Goal: Task Accomplishment & Management: Complete application form

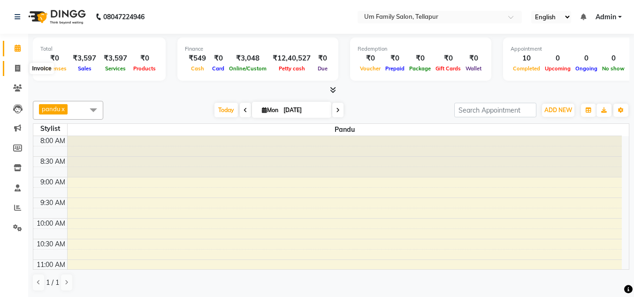
click at [20, 69] on icon at bounding box center [17, 68] width 5 height 7
select select "service"
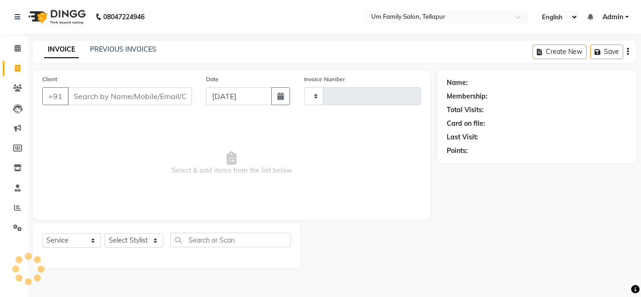
type input "6819"
select select "5102"
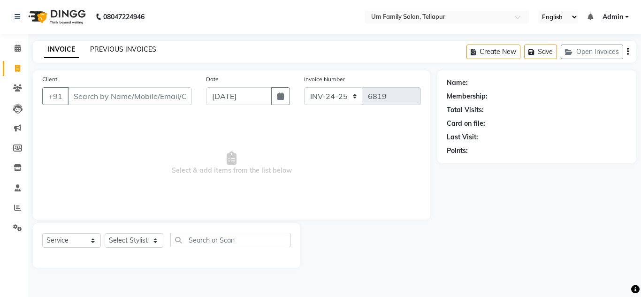
click at [133, 51] on link "PREVIOUS INVOICES" at bounding box center [123, 49] width 66 height 8
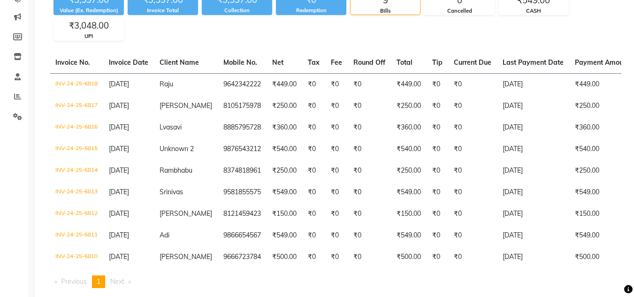
scroll to position [113, 0]
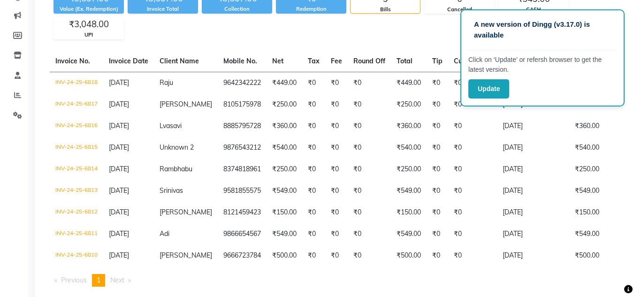
click at [623, 230] on div "Invoice No. Invoice Date Client Name Mobile No. Net Tax Fee Round Off Total Tip…" at bounding box center [335, 172] width 583 height 243
drag, startPoint x: 640, startPoint y: 0, endPoint x: 440, endPoint y: 31, distance: 202.7
click at [440, 31] on div "₹3,597.00 Value (Ex. Redemption) ₹3,597.00 Invoice Total ₹3,597.00 Collection ₹…" at bounding box center [335, 13] width 571 height 51
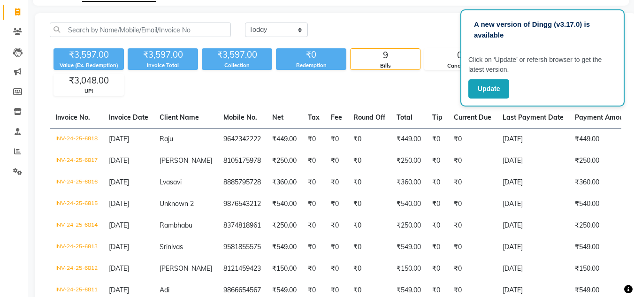
scroll to position [38, 0]
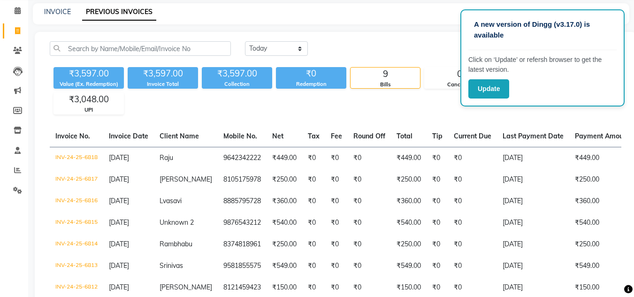
click at [58, 16] on div "INVOICE" at bounding box center [57, 12] width 27 height 10
click at [53, 9] on link "INVOICE" at bounding box center [57, 12] width 27 height 8
select select "service"
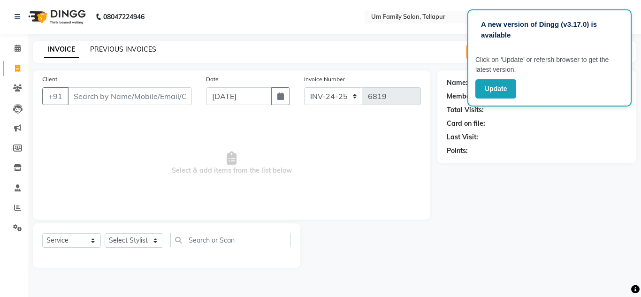
click at [136, 48] on link "PREVIOUS INVOICES" at bounding box center [123, 49] width 66 height 8
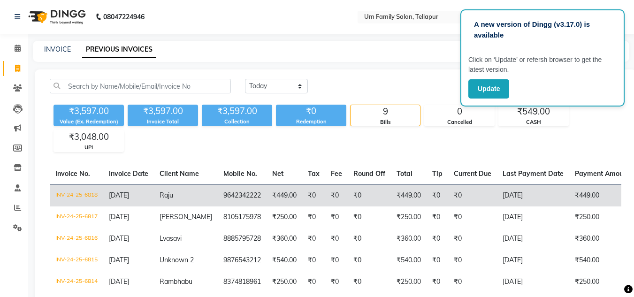
click at [391, 200] on td "₹449.00" at bounding box center [409, 195] width 36 height 22
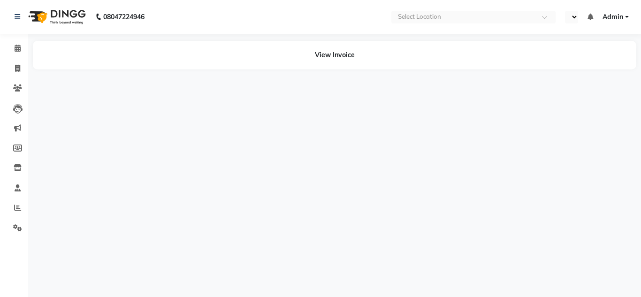
select select "en"
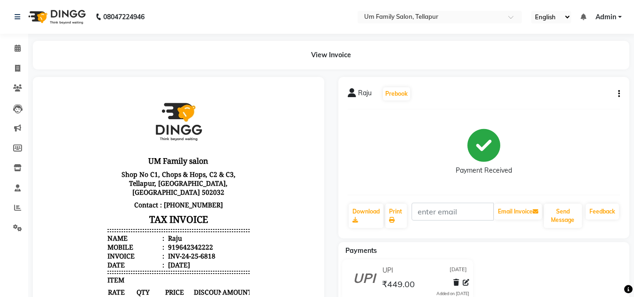
click at [619, 94] on icon "button" at bounding box center [619, 94] width 2 height 0
click at [577, 97] on div "Edit Item Staff" at bounding box center [572, 94] width 64 height 12
select select
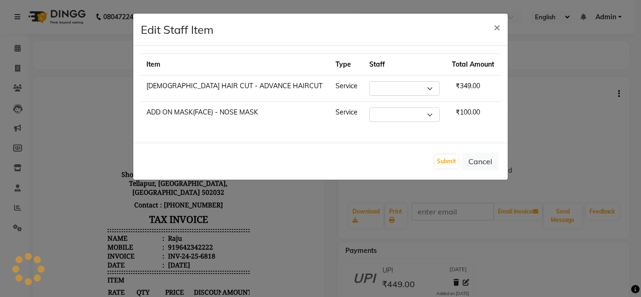
select select "53917"
click at [375, 114] on select "Select Akash K. SAI pandu sangeetha srikanth" at bounding box center [404, 114] width 70 height 15
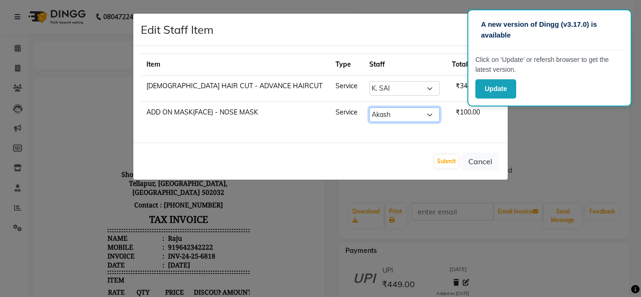
click at [369, 107] on select "Select Akash K. SAI pandu sangeetha srikanth" at bounding box center [404, 114] width 70 height 15
click at [405, 114] on select "Select Akash K. SAI pandu sangeetha srikanth" at bounding box center [404, 114] width 70 height 15
select select "53917"
click at [369, 107] on select "Select Akash K. SAI pandu sangeetha srikanth" at bounding box center [404, 114] width 70 height 15
click at [448, 160] on button "Submit" at bounding box center [446, 161] width 24 height 13
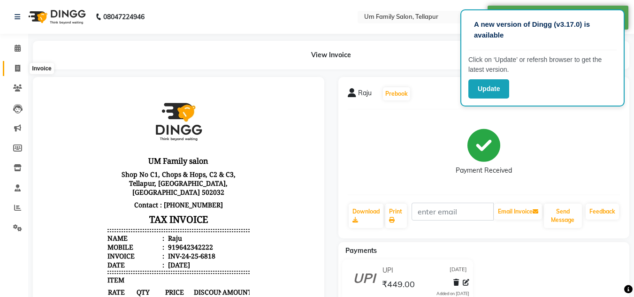
click at [20, 72] on span at bounding box center [17, 68] width 16 height 11
select select "service"
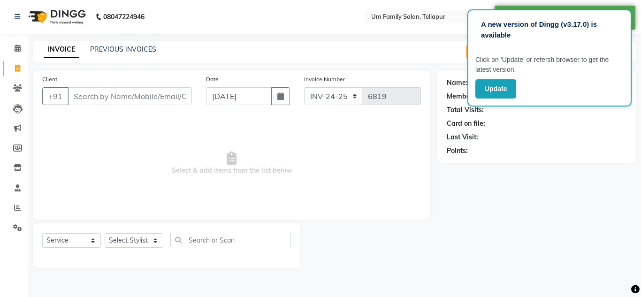
click at [163, 91] on input "Client" at bounding box center [130, 96] width 124 height 18
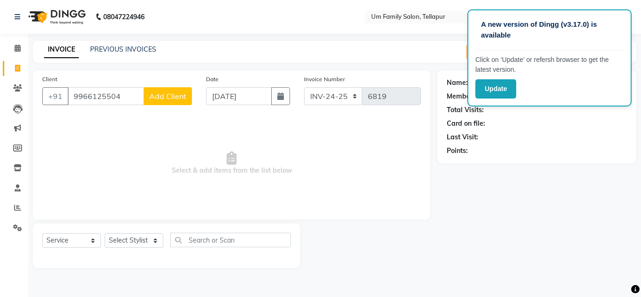
type input "9966125504"
click at [183, 99] on span "Add Client" at bounding box center [167, 95] width 37 height 9
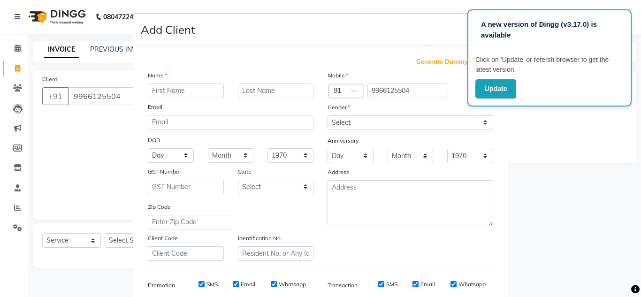
click at [183, 99] on div "Name Email DOB Day 01 02 03 04 05 06 07 08 09 10 11 12 13 14 15 16 17 18 19 20 …" at bounding box center [231, 165] width 180 height 190
click at [178, 94] on input "text" at bounding box center [186, 90] width 76 height 15
type input "ra"
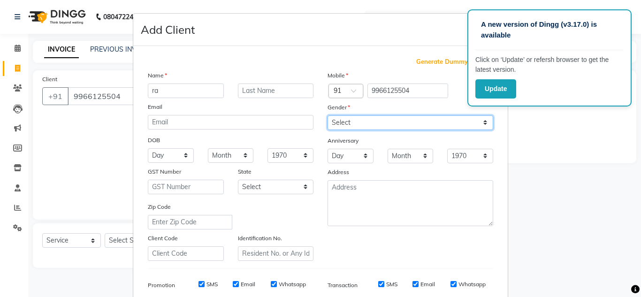
click at [483, 124] on select "Select Male Female Other Prefer Not To Say" at bounding box center [410, 122] width 166 height 15
select select "male"
click at [327, 115] on select "Select Male Female Other Prefer Not To Say" at bounding box center [410, 122] width 166 height 15
click at [381, 118] on select "Select Male Female Other Prefer Not To Say" at bounding box center [410, 122] width 166 height 15
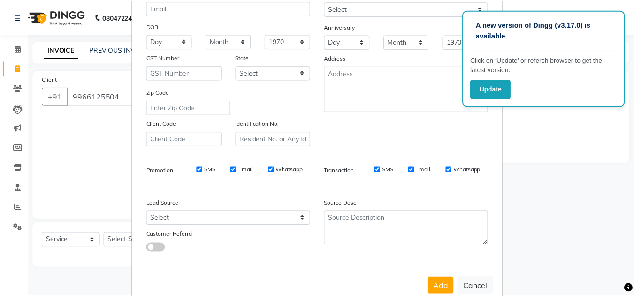
scroll to position [136, 0]
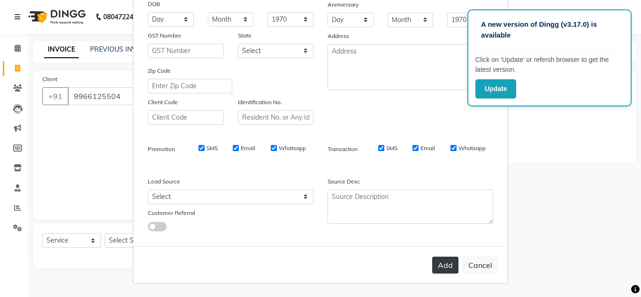
click at [447, 264] on button "Add" at bounding box center [445, 265] width 26 height 17
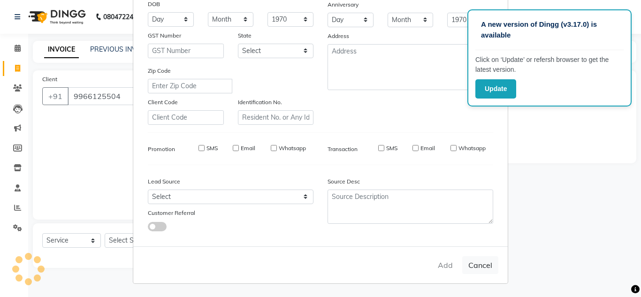
select select
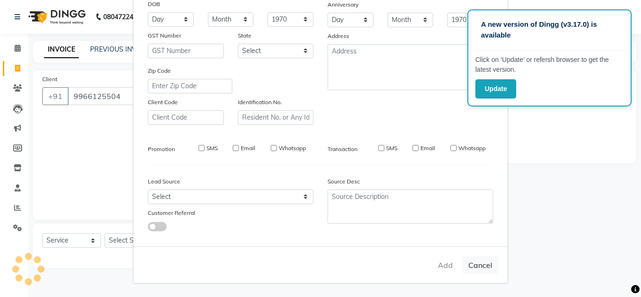
select select
checkbox input "false"
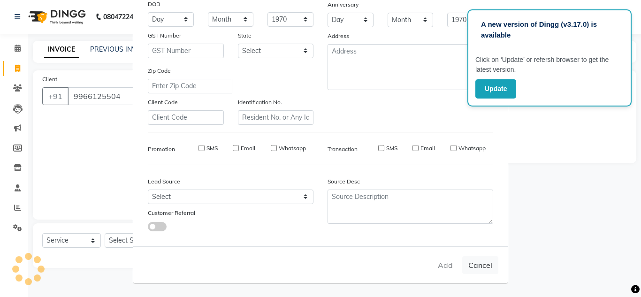
checkbox input "false"
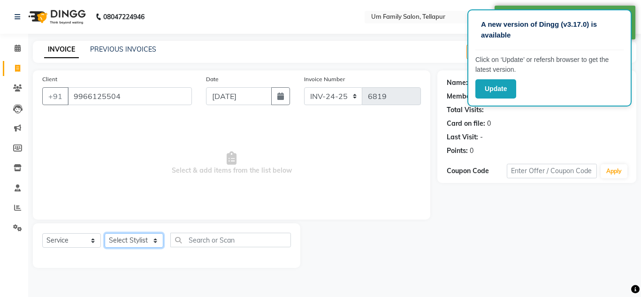
click at [137, 238] on select "Select Stylist Akash K. SAI pandu sangeetha srikanth" at bounding box center [134, 240] width 59 height 15
select select "82738"
click at [105, 233] on select "Select Stylist Akash K. SAI pandu sangeetha srikanth" at bounding box center [134, 240] width 59 height 15
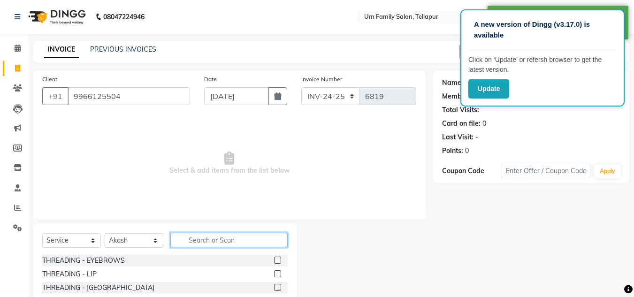
click at [233, 243] on input "text" at bounding box center [228, 240] width 117 height 15
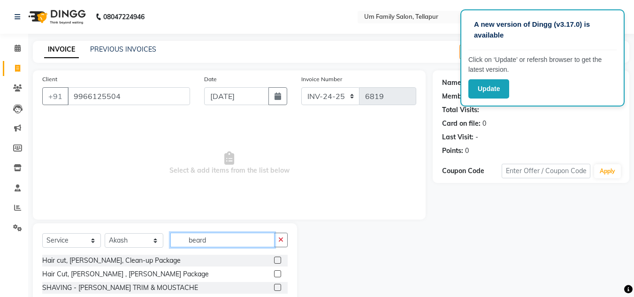
type input "beard"
click at [277, 286] on label at bounding box center [277, 287] width 7 height 7
click at [277, 286] on input "checkbox" at bounding box center [277, 288] width 6 height 6
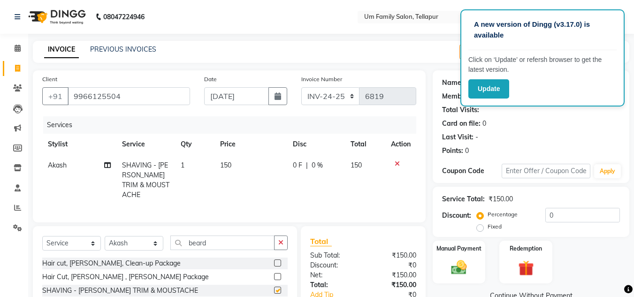
checkbox input "false"
click at [282, 243] on button "button" at bounding box center [281, 242] width 14 height 15
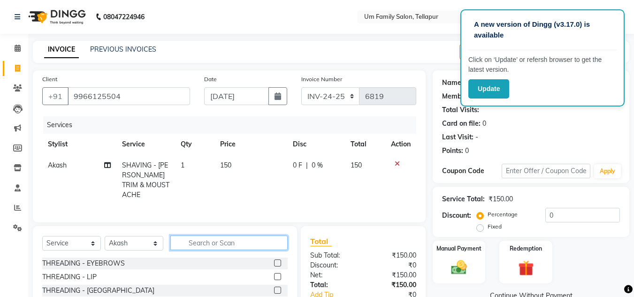
click at [231, 238] on input "text" at bounding box center [228, 242] width 117 height 15
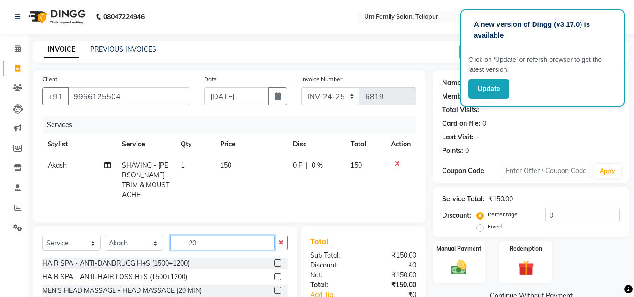
type input "20"
click at [277, 287] on label at bounding box center [277, 290] width 7 height 7
click at [277, 288] on input "checkbox" at bounding box center [277, 291] width 6 height 6
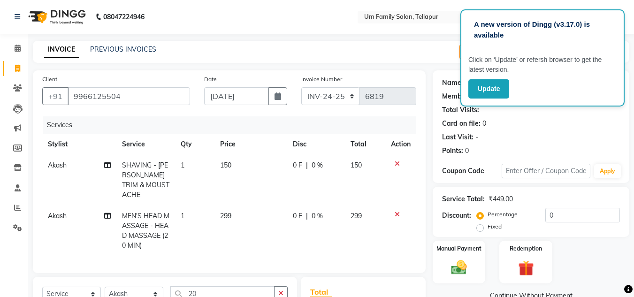
checkbox input "false"
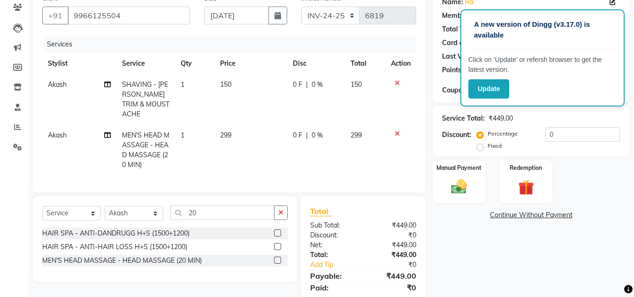
scroll to position [109, 0]
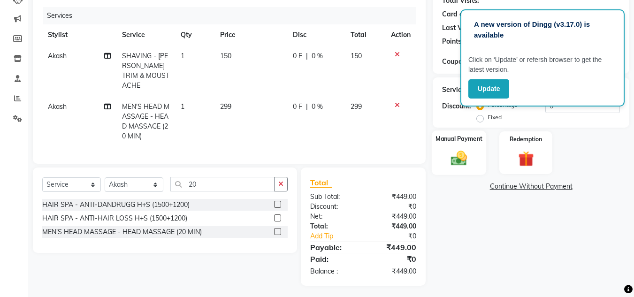
click at [461, 151] on img at bounding box center [459, 158] width 26 height 19
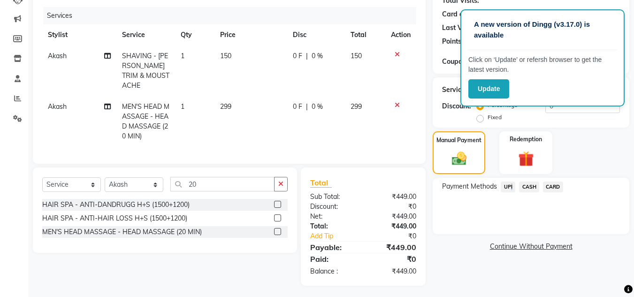
click at [510, 188] on span "UPI" at bounding box center [508, 187] width 15 height 11
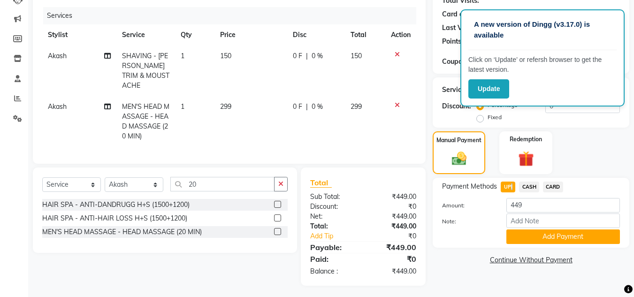
click at [510, 188] on span "UPI" at bounding box center [508, 187] width 15 height 11
click at [542, 240] on button "Add Payment" at bounding box center [563, 236] width 114 height 15
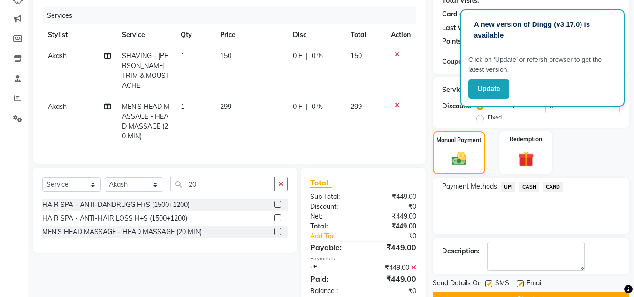
scroll to position [128, 0]
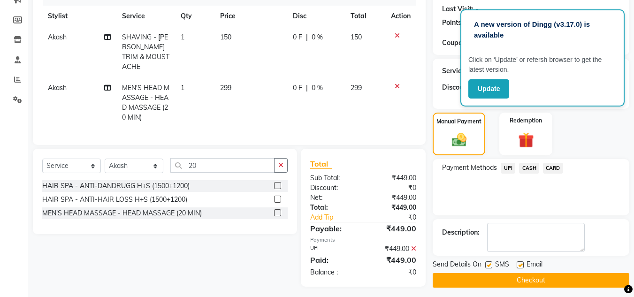
click at [596, 274] on button "Checkout" at bounding box center [530, 280] width 197 height 15
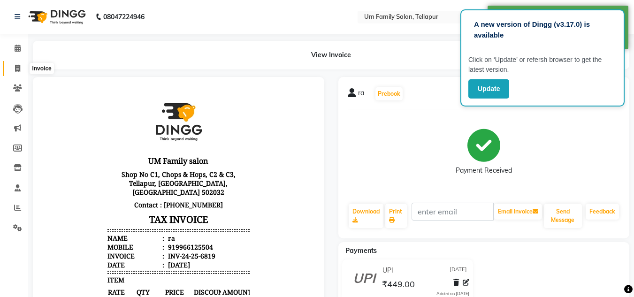
click at [19, 66] on icon at bounding box center [17, 68] width 5 height 7
select select "service"
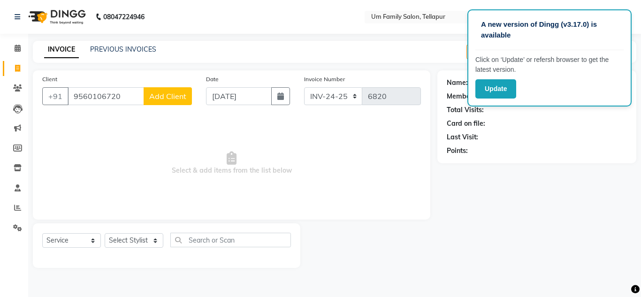
type input "9560106720"
click at [174, 97] on span "Add Client" at bounding box center [167, 95] width 37 height 9
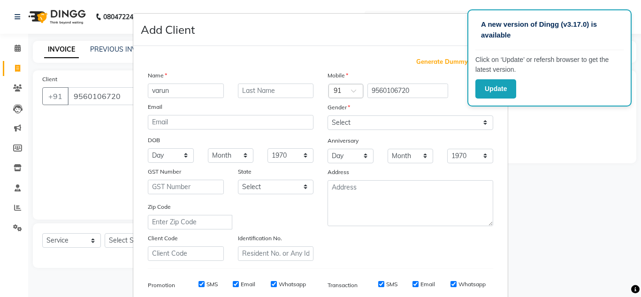
type input "varun"
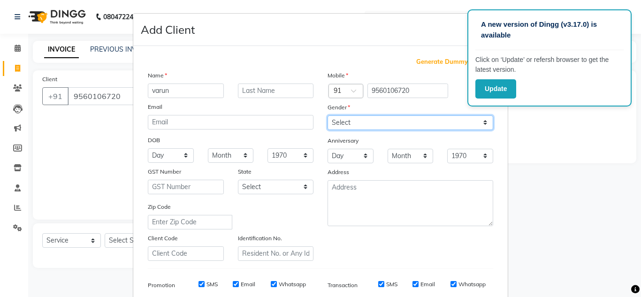
click at [485, 121] on select "Select Male Female Other Prefer Not To Say" at bounding box center [410, 122] width 166 height 15
select select "male"
click at [327, 115] on select "Select Male Female Other Prefer Not To Say" at bounding box center [410, 122] width 166 height 15
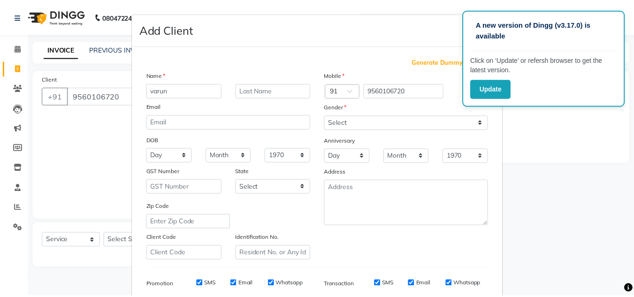
scroll to position [136, 0]
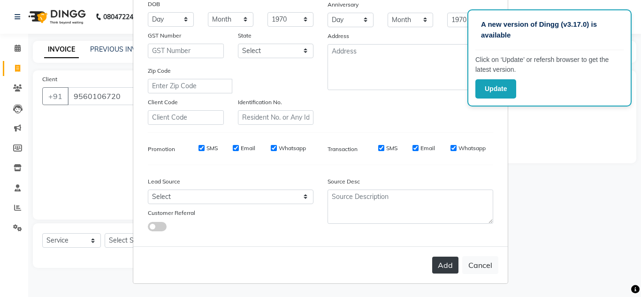
click at [445, 271] on button "Add" at bounding box center [445, 265] width 26 height 17
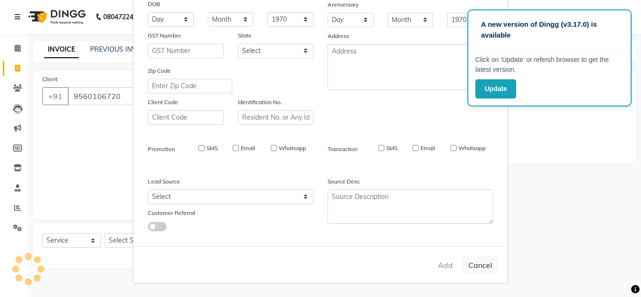
select select
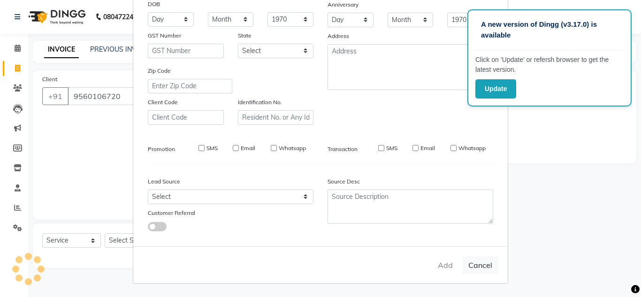
select select
checkbox input "false"
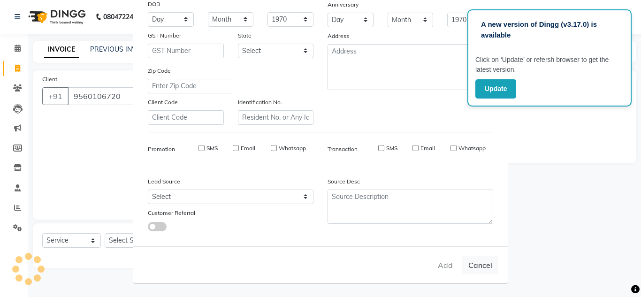
checkbox input "false"
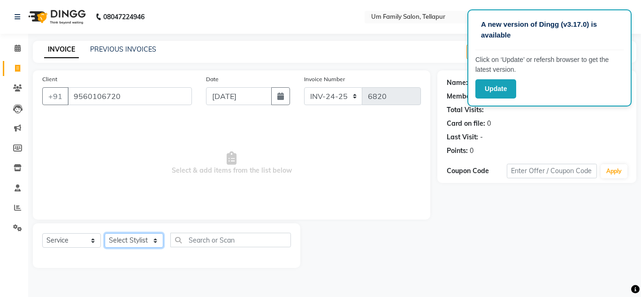
click at [152, 241] on select "Select Stylist Akash K. SAI pandu sangeetha srikanth" at bounding box center [134, 240] width 59 height 15
select select "32872"
click at [105, 233] on select "Select Stylist Akash K. SAI pandu sangeetha srikanth" at bounding box center [134, 240] width 59 height 15
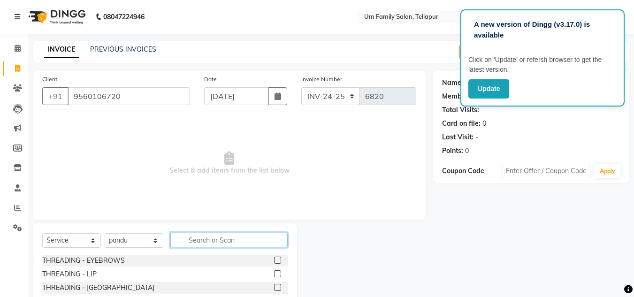
click at [208, 245] on input "text" at bounding box center [228, 240] width 117 height 15
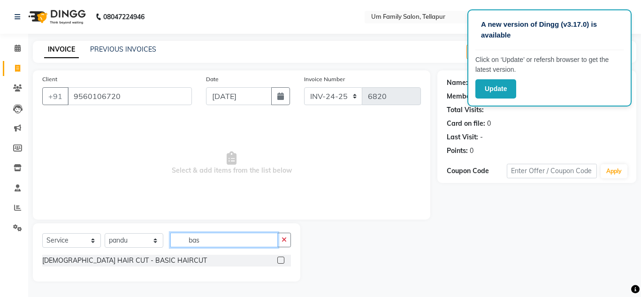
type input "bas"
click at [280, 258] on label at bounding box center [280, 260] width 7 height 7
click at [280, 258] on input "checkbox" at bounding box center [280, 261] width 6 height 6
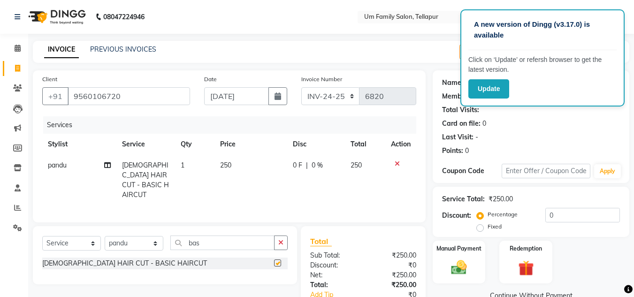
checkbox input "false"
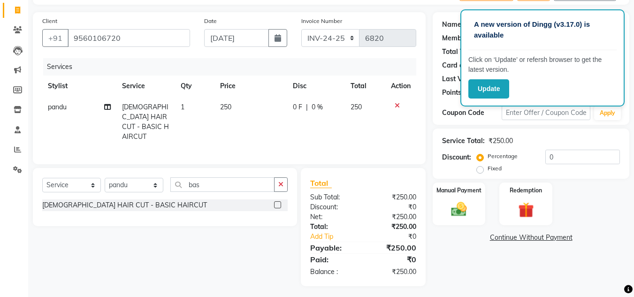
scroll to position [59, 0]
click at [455, 210] on img at bounding box center [459, 208] width 26 height 19
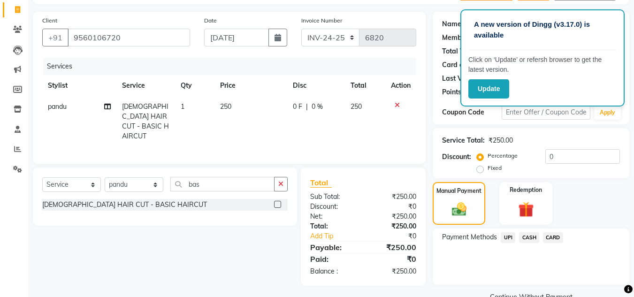
click at [509, 237] on span "UPI" at bounding box center [508, 237] width 15 height 11
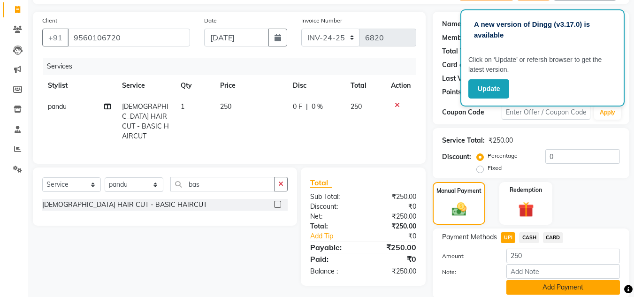
click at [578, 290] on button "Add Payment" at bounding box center [563, 287] width 114 height 15
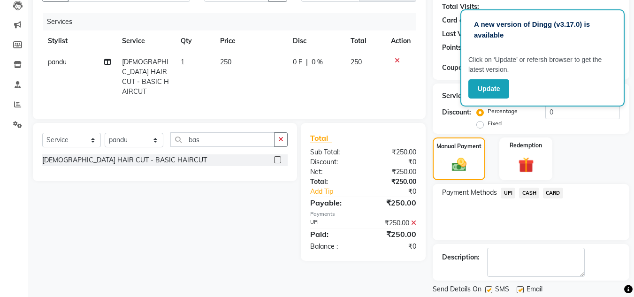
scroll to position [133, 0]
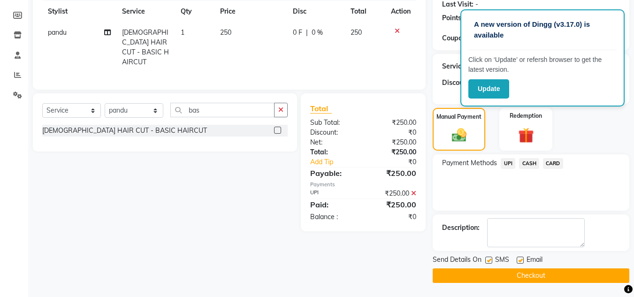
click at [511, 276] on button "Checkout" at bounding box center [530, 275] width 197 height 15
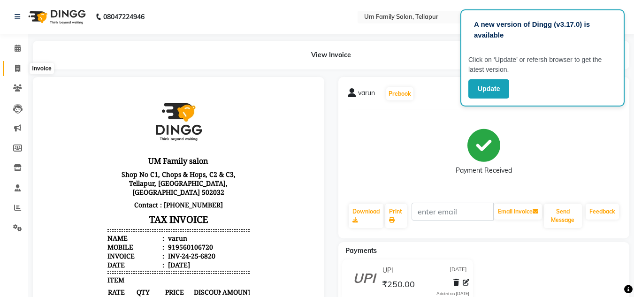
click at [19, 67] on icon at bounding box center [17, 68] width 5 height 7
select select "service"
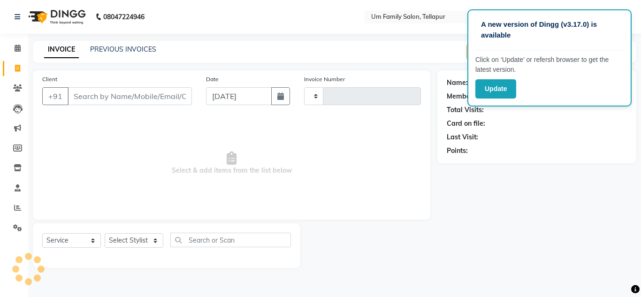
type input "6821"
select select "5102"
